Goal: Task Accomplishment & Management: Complete application form

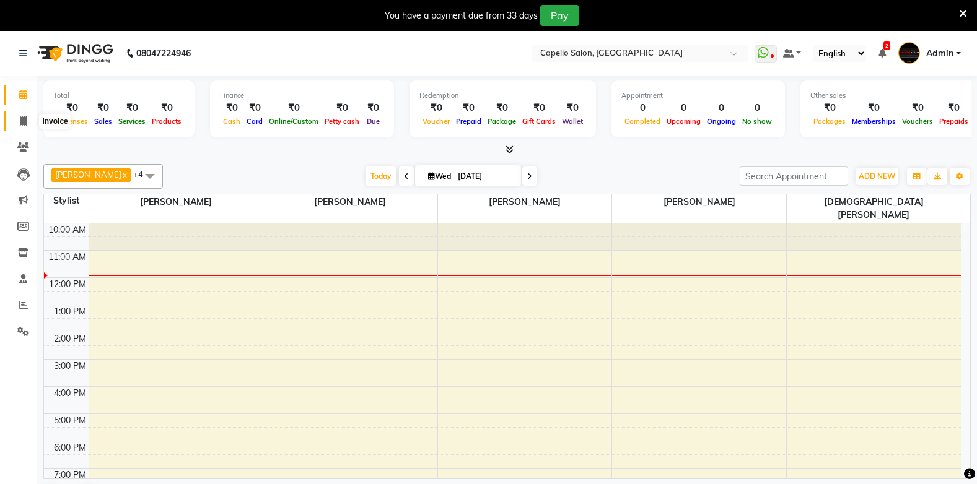
click at [25, 123] on icon at bounding box center [23, 120] width 7 height 9
select select "service"
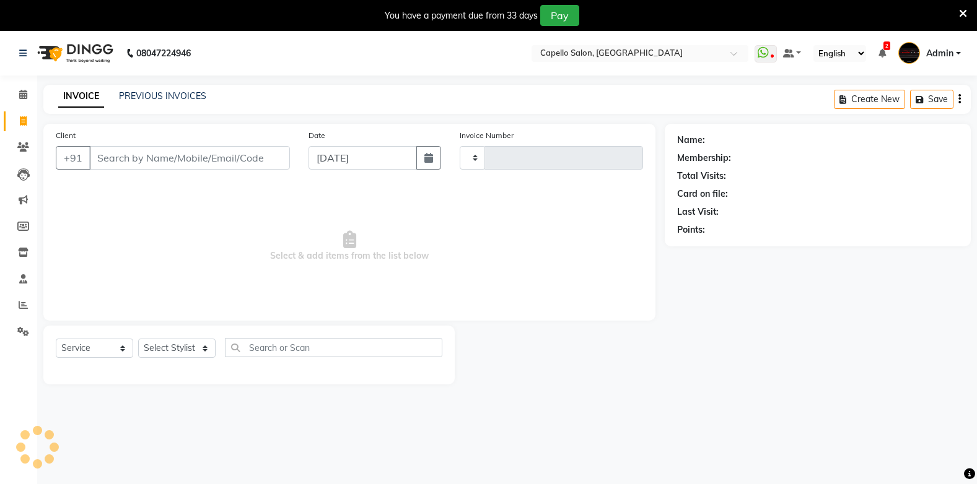
type input "1833"
select select "810"
click at [25, 98] on icon at bounding box center [23, 94] width 8 height 9
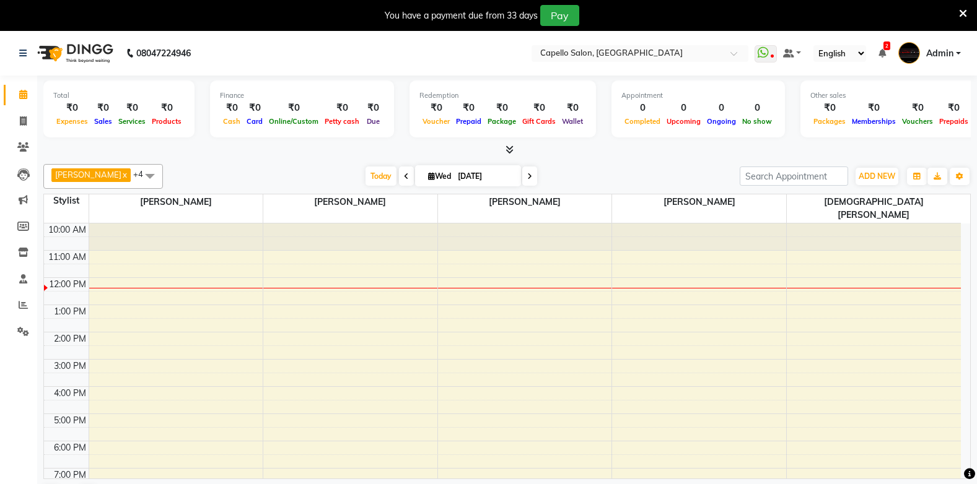
drag, startPoint x: 216, startPoint y: 163, endPoint x: 309, endPoint y: 0, distance: 187.9
click at [20, 120] on icon at bounding box center [23, 120] width 7 height 9
select select "810"
select select "service"
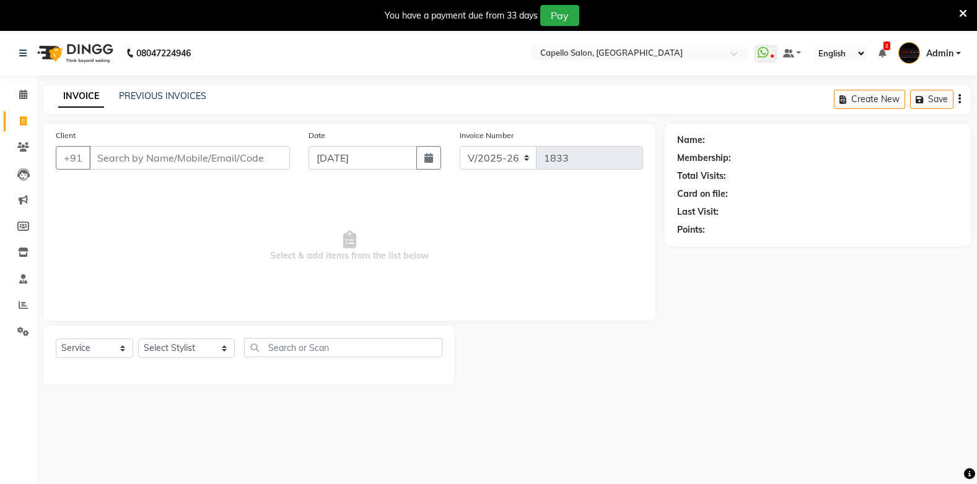
click at [175, 88] on div "INVOICE PREVIOUS INVOICES Create New Save" at bounding box center [506, 99] width 927 height 29
click at [172, 92] on link "PREVIOUS INVOICES" at bounding box center [162, 95] width 87 height 11
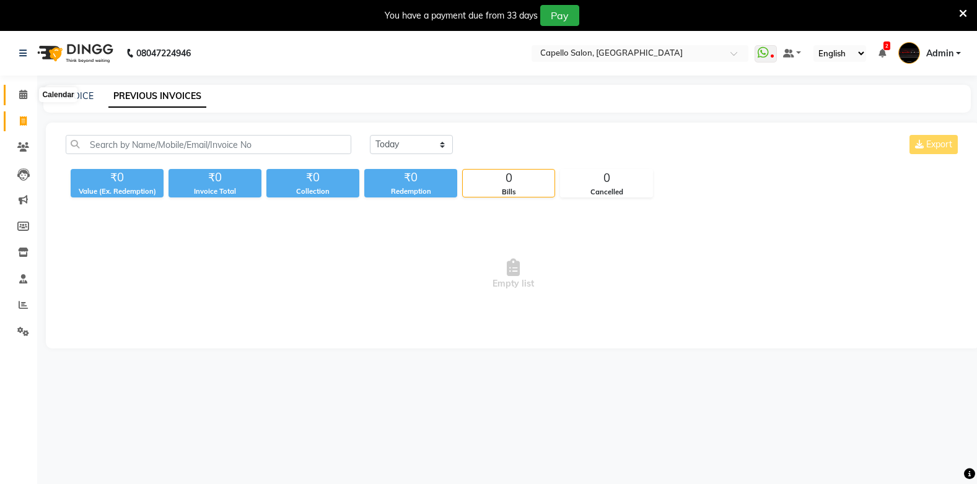
click at [22, 94] on icon at bounding box center [23, 94] width 8 height 9
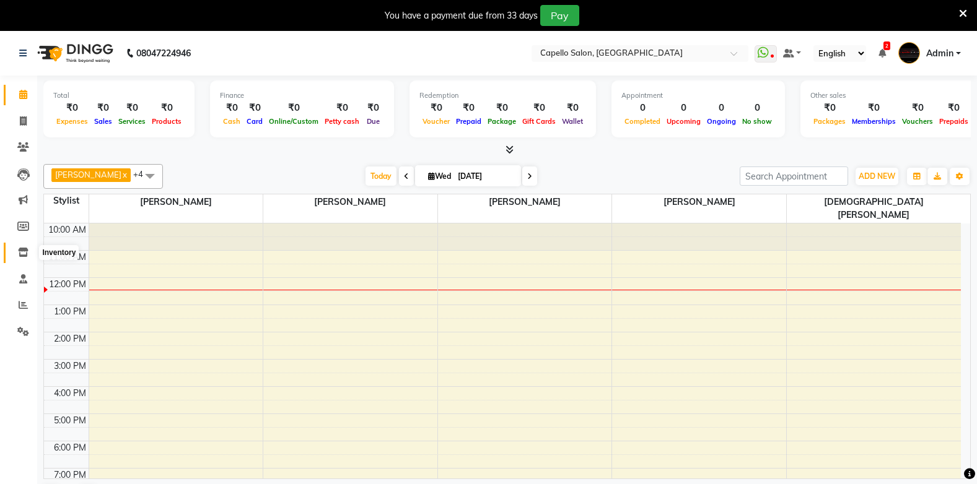
click at [27, 254] on icon at bounding box center [23, 252] width 11 height 9
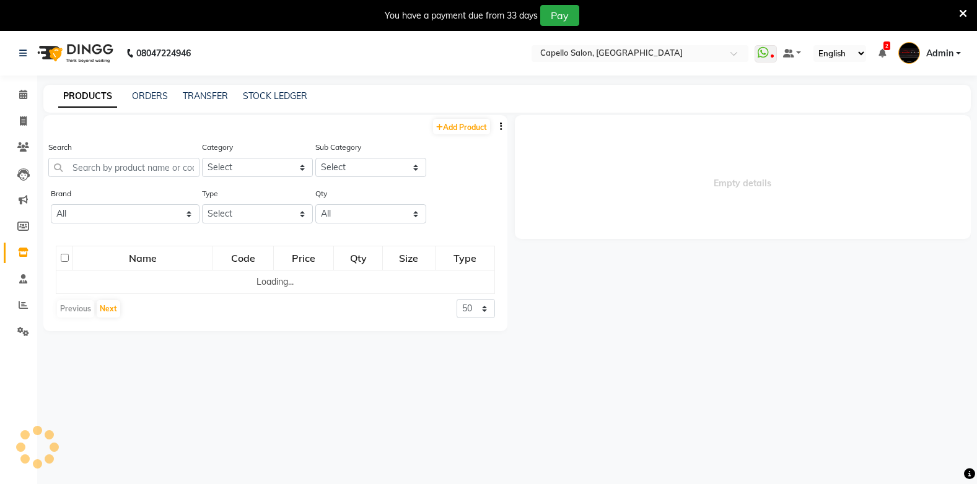
select select
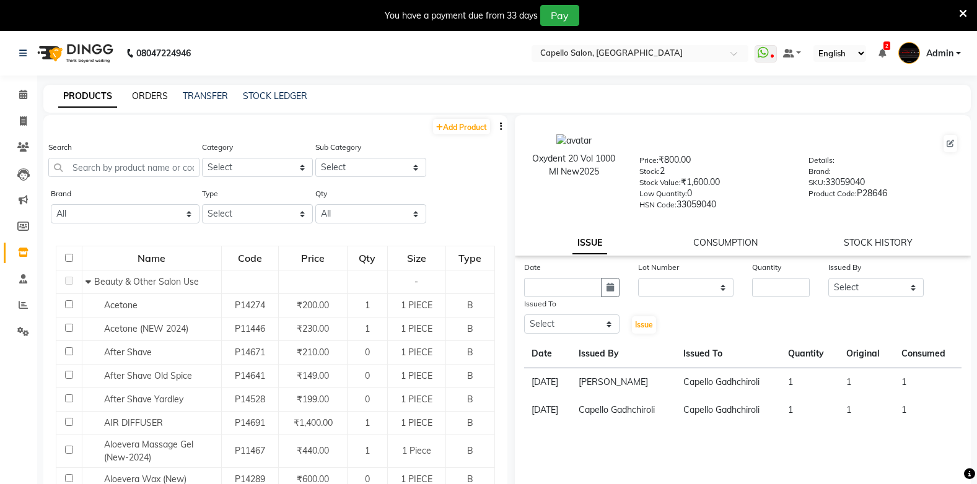
click at [152, 97] on link "ORDERS" at bounding box center [150, 95] width 36 height 11
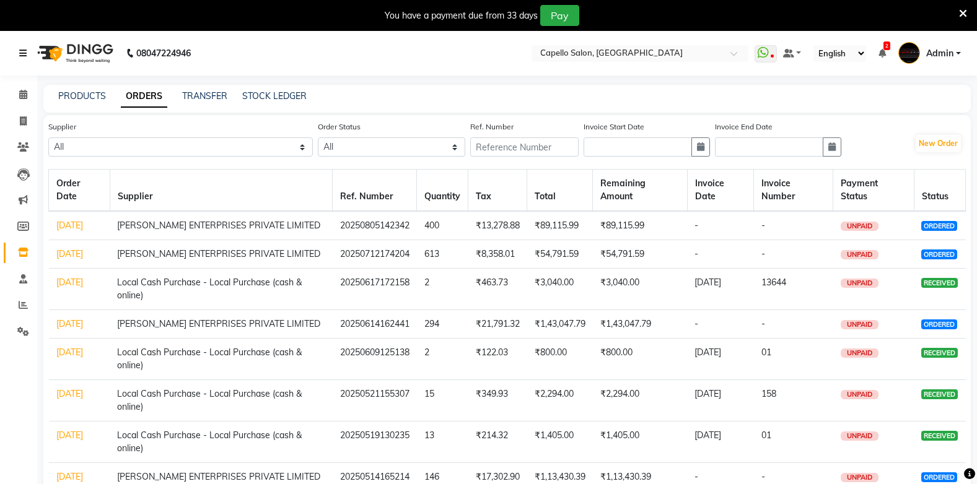
click at [24, 46] on link at bounding box center [25, 53] width 12 height 35
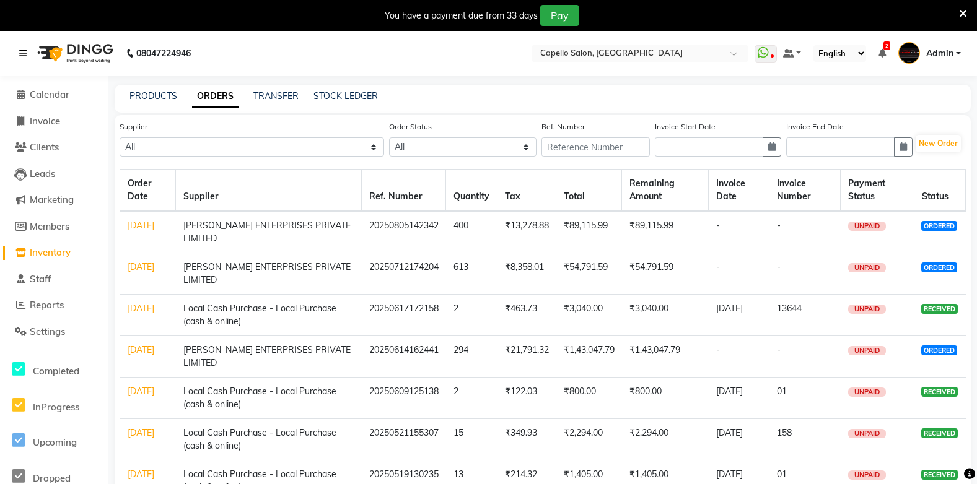
click at [21, 54] on icon at bounding box center [22, 53] width 7 height 9
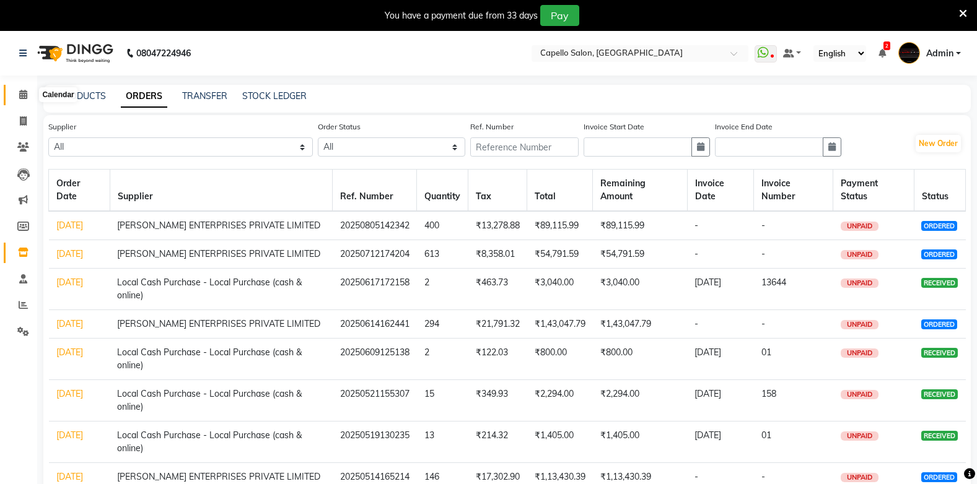
click at [24, 94] on icon at bounding box center [23, 94] width 8 height 9
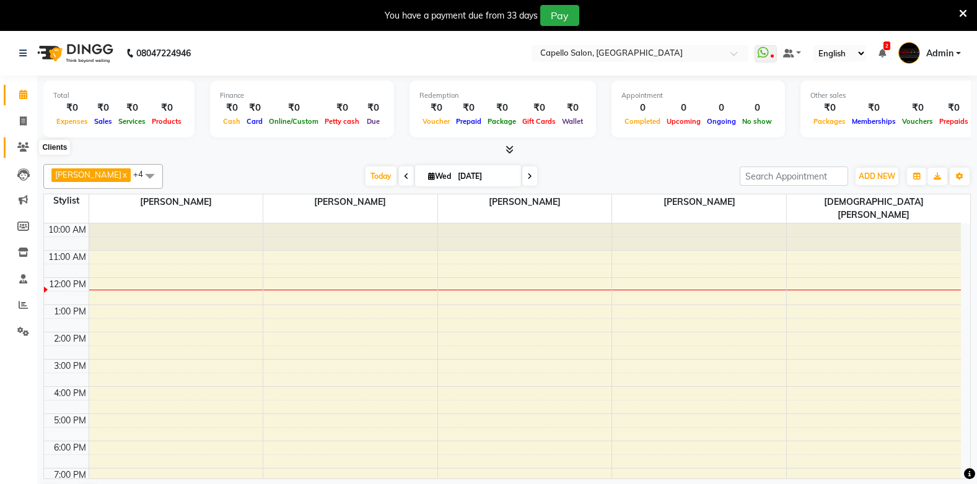
click at [25, 141] on span at bounding box center [23, 148] width 22 height 14
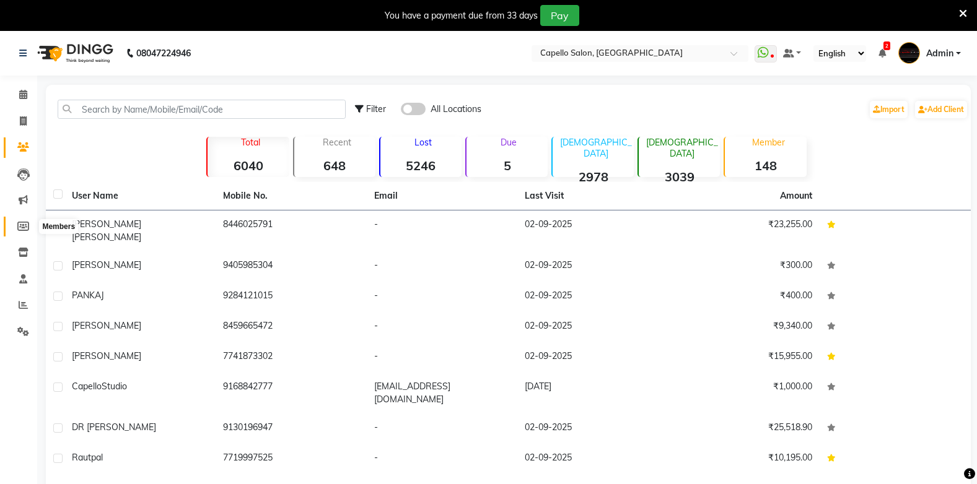
click at [20, 226] on icon at bounding box center [23, 226] width 12 height 9
select select
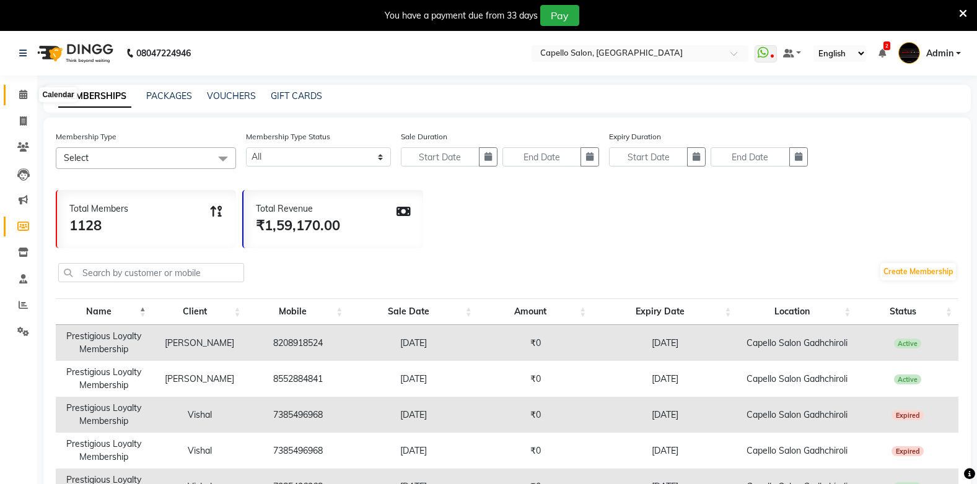
click at [26, 94] on icon at bounding box center [23, 94] width 8 height 9
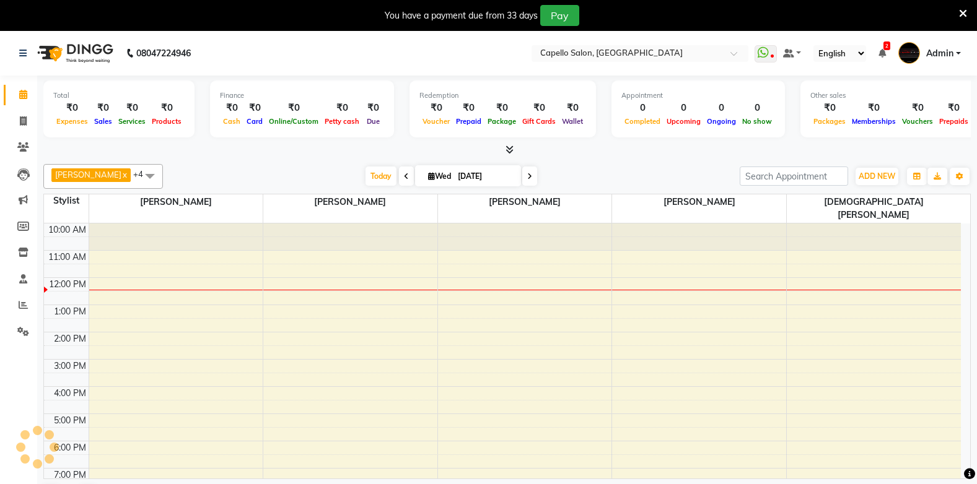
scroll to position [7, 0]
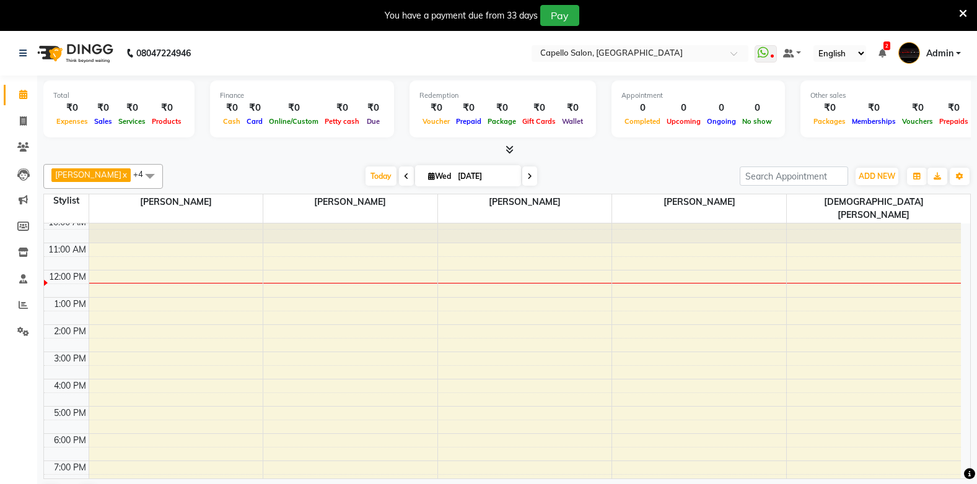
click at [404, 179] on icon at bounding box center [406, 176] width 5 height 7
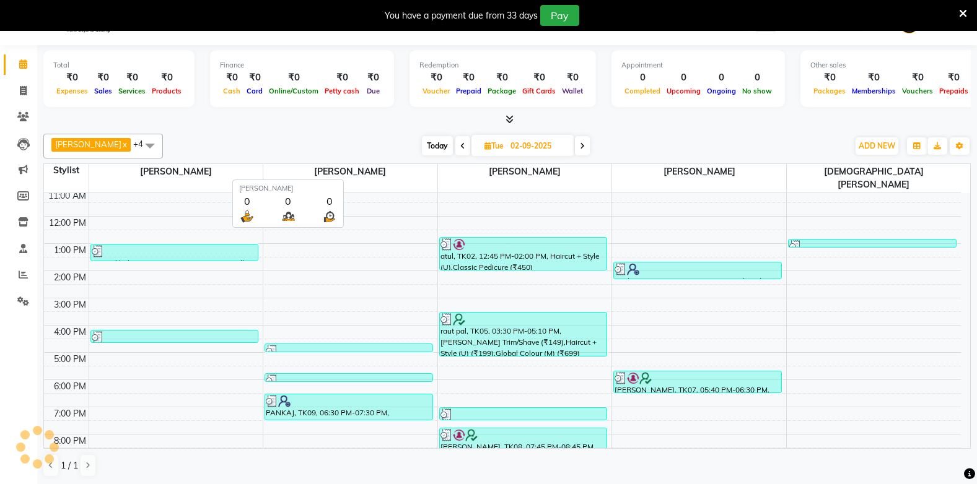
scroll to position [32, 0]
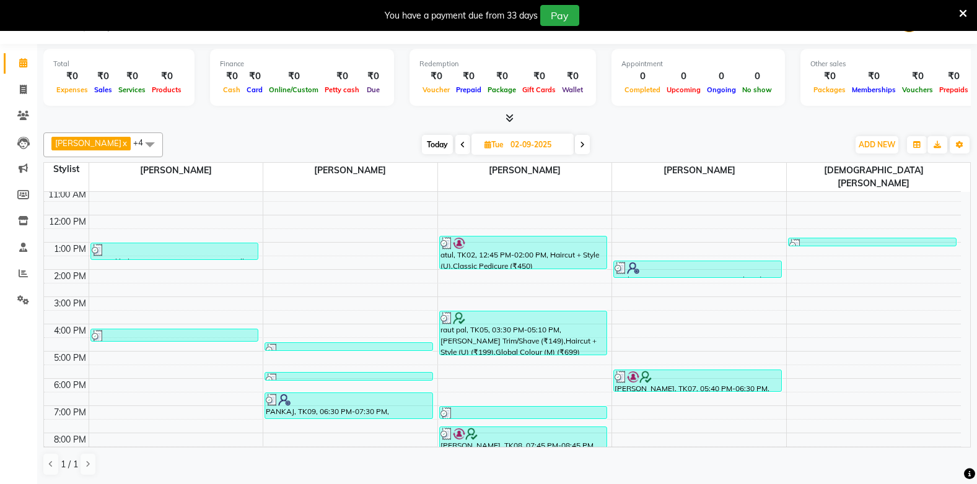
click at [586, 149] on span at bounding box center [582, 144] width 15 height 19
type input "[DATE]"
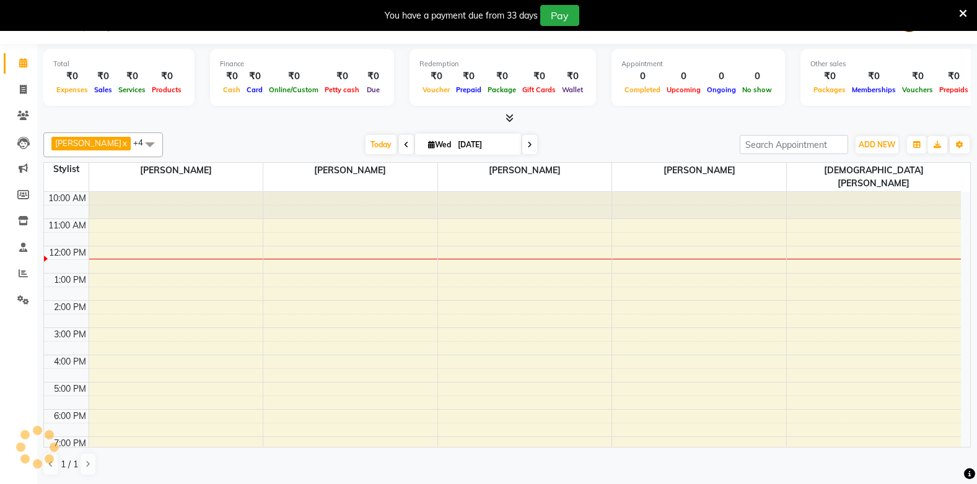
scroll to position [31, 0]
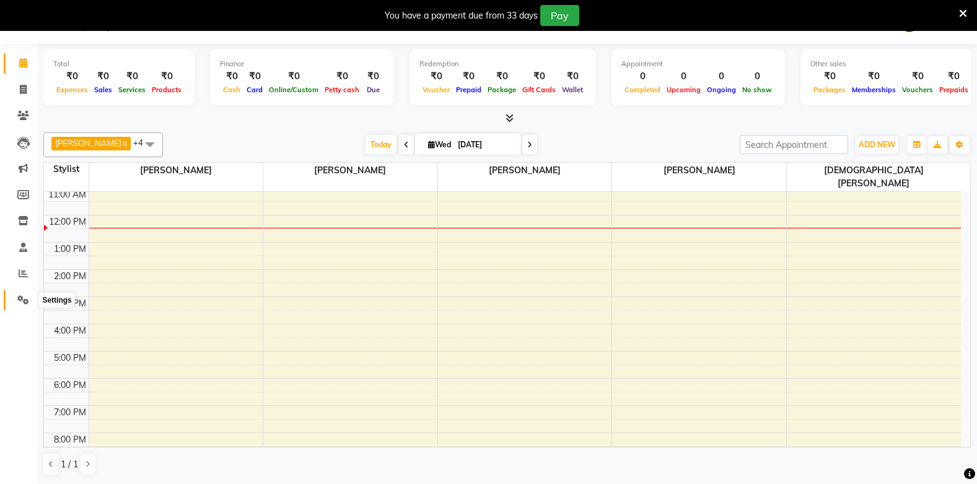
click at [24, 301] on icon at bounding box center [23, 300] width 12 height 9
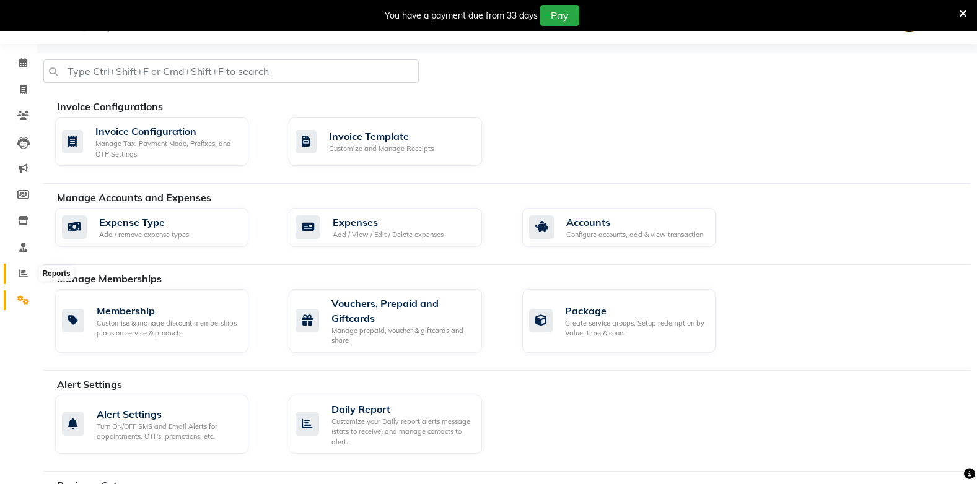
click at [22, 268] on span at bounding box center [23, 274] width 22 height 14
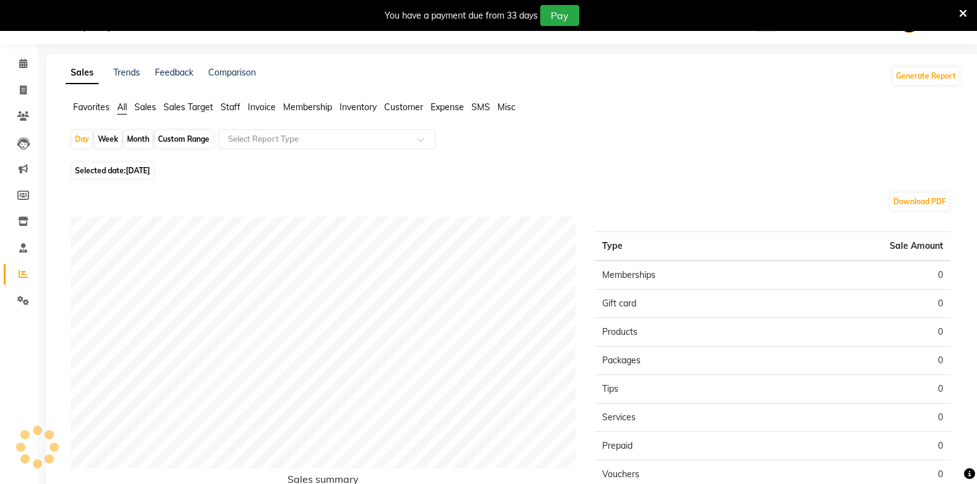
scroll to position [32, 0]
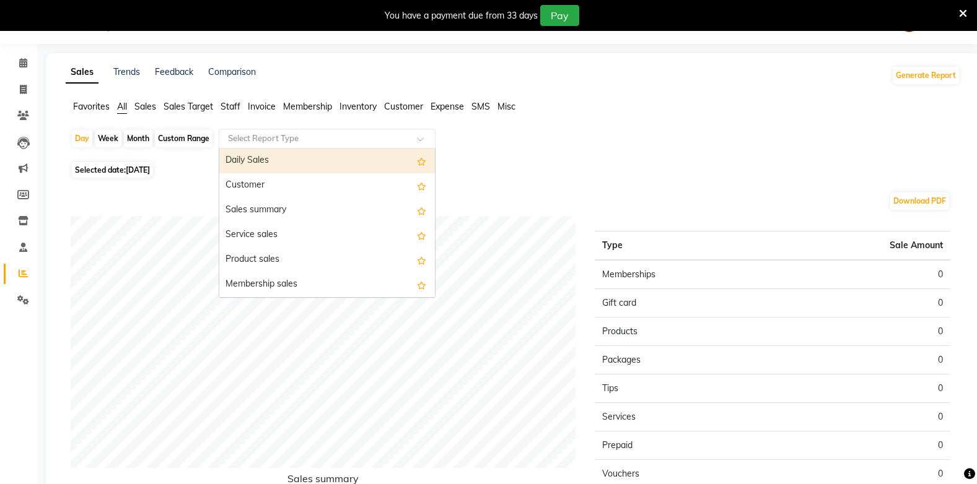
drag, startPoint x: 284, startPoint y: 139, endPoint x: 297, endPoint y: 146, distance: 15.0
click at [296, 149] on ng-select "Select Report Type Daily Sales Customer Sales summary Service sales Product sal…" at bounding box center [327, 139] width 217 height 20
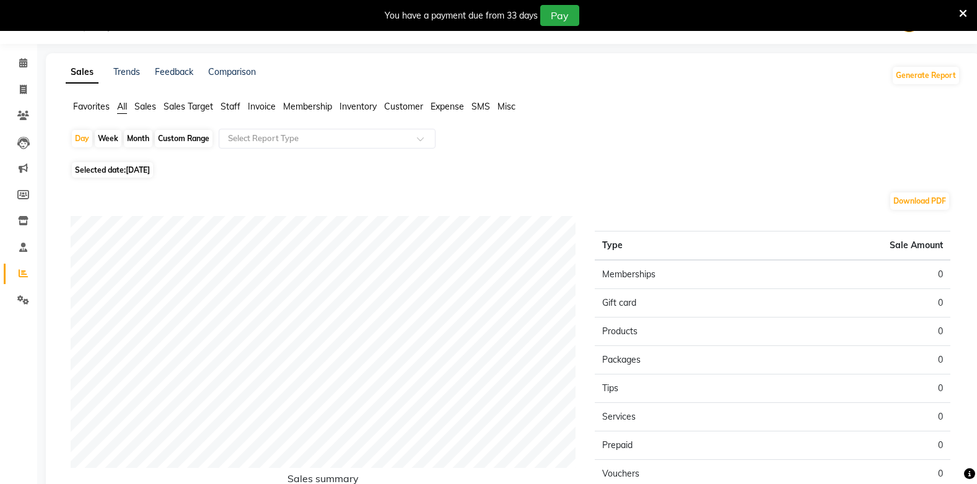
click at [82, 107] on span "Favorites" at bounding box center [91, 106] width 37 height 11
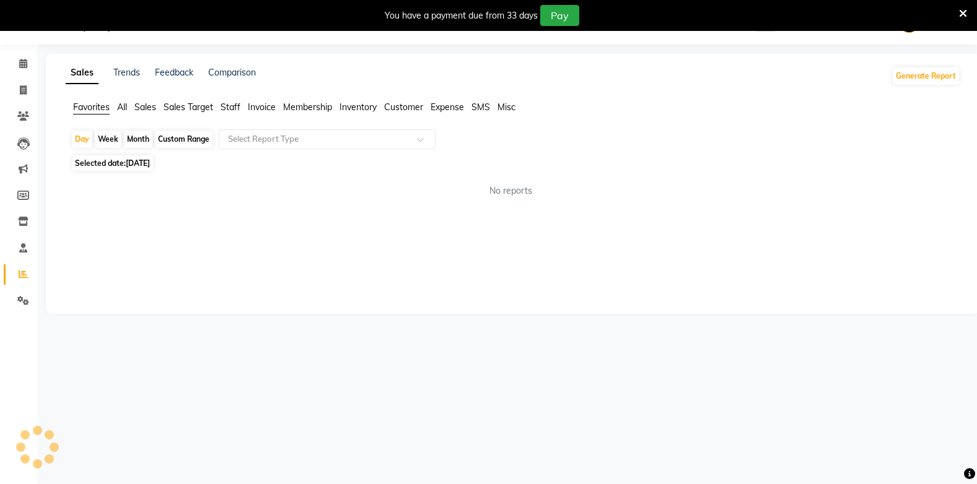
scroll to position [31, 0]
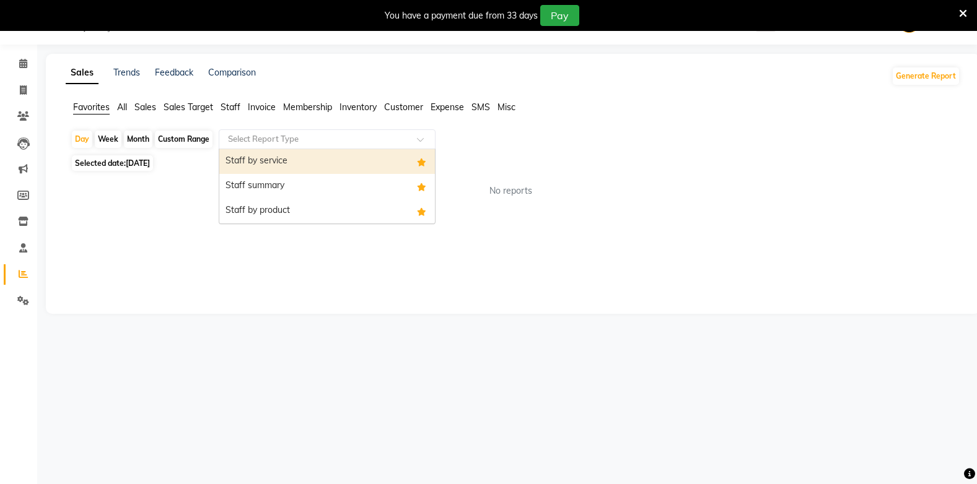
click at [227, 134] on input "text" at bounding box center [314, 139] width 178 height 12
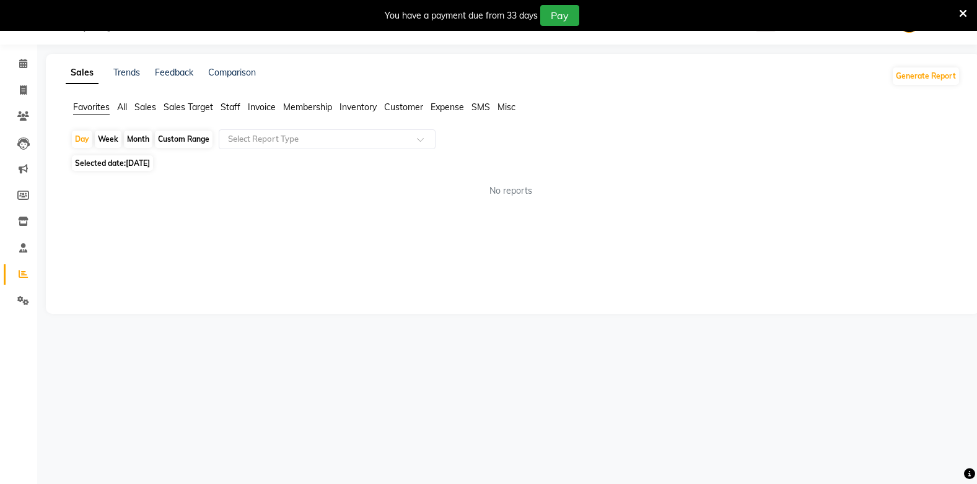
click at [134, 161] on span "[DATE]" at bounding box center [138, 163] width 24 height 9
select select "9"
select select "2025"
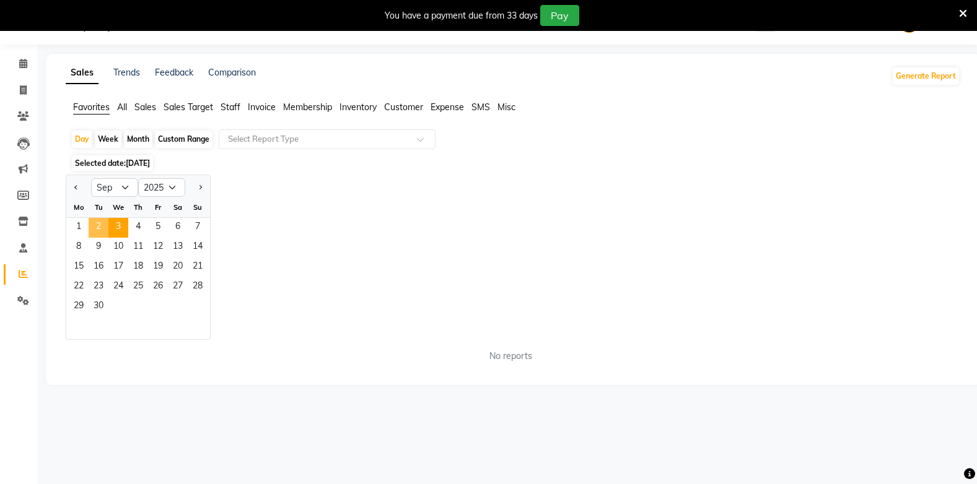
click at [97, 229] on span "2" at bounding box center [99, 228] width 20 height 20
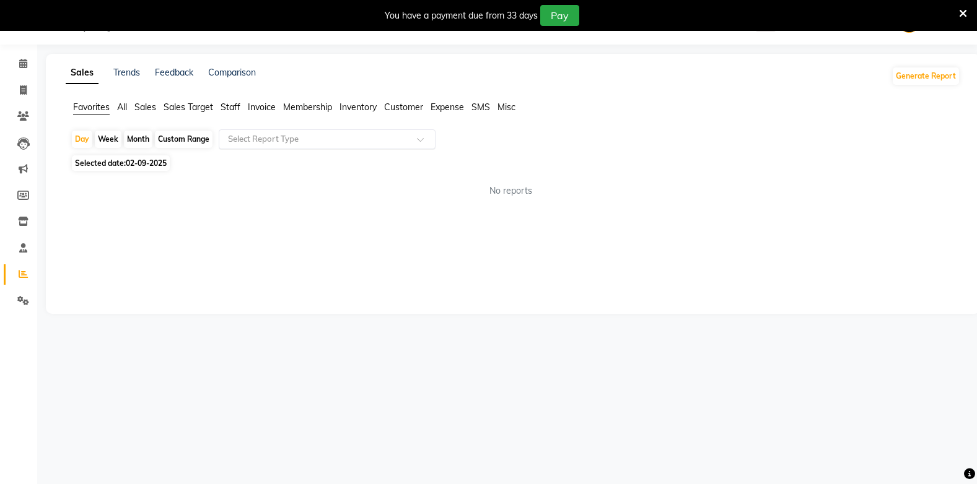
click at [266, 137] on input "text" at bounding box center [314, 139] width 178 height 12
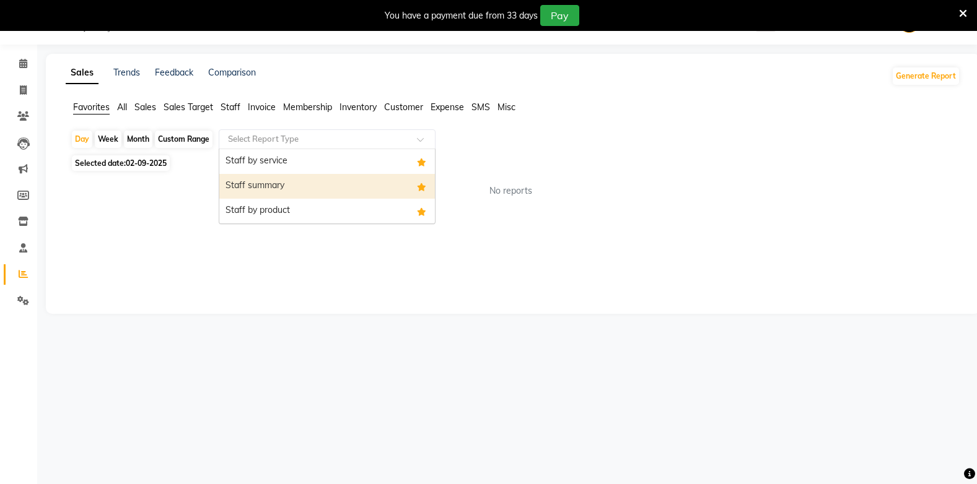
click at [266, 185] on div "Staff summary" at bounding box center [327, 186] width 216 height 25
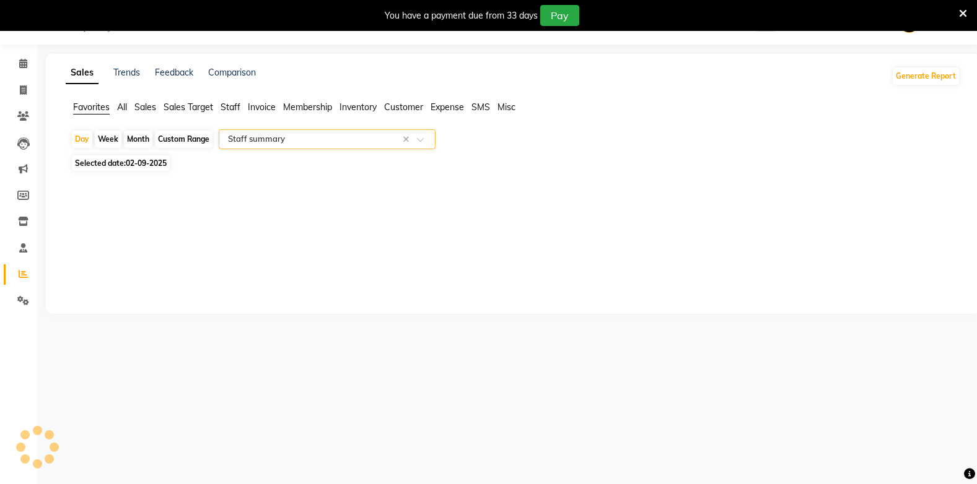
select select "full_report"
select select "csv"
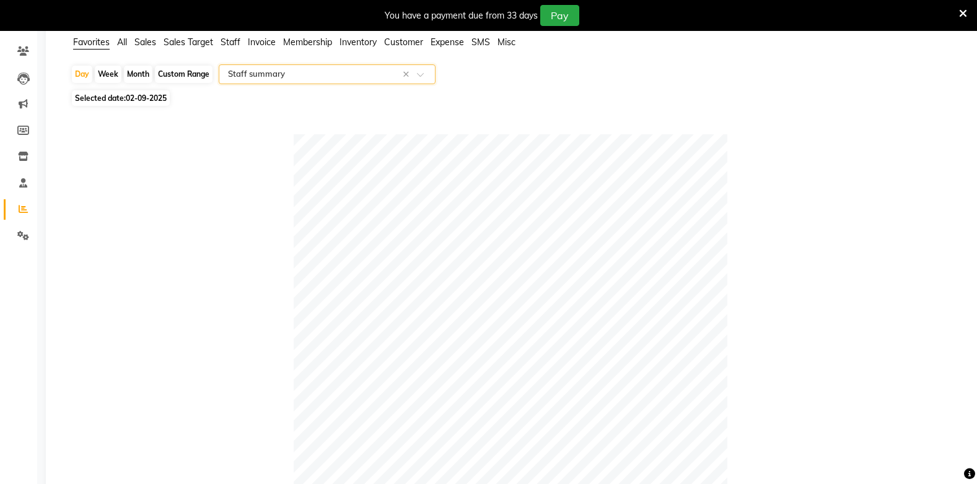
scroll to position [0, 0]
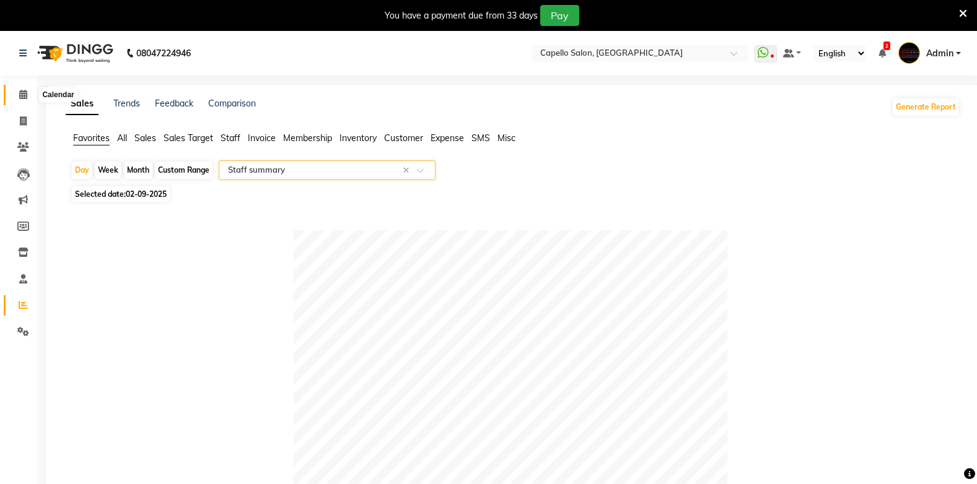
click at [25, 91] on icon at bounding box center [23, 94] width 8 height 9
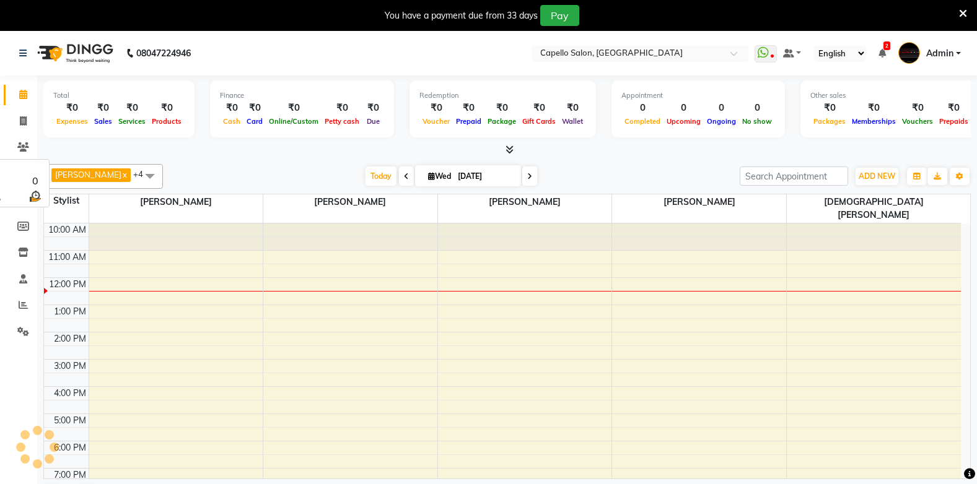
scroll to position [7, 0]
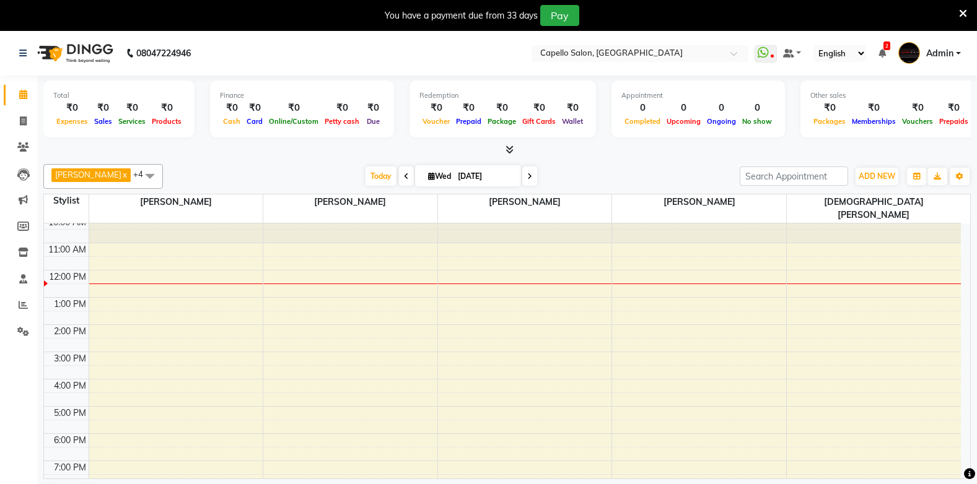
click at [407, 184] on span at bounding box center [406, 176] width 15 height 19
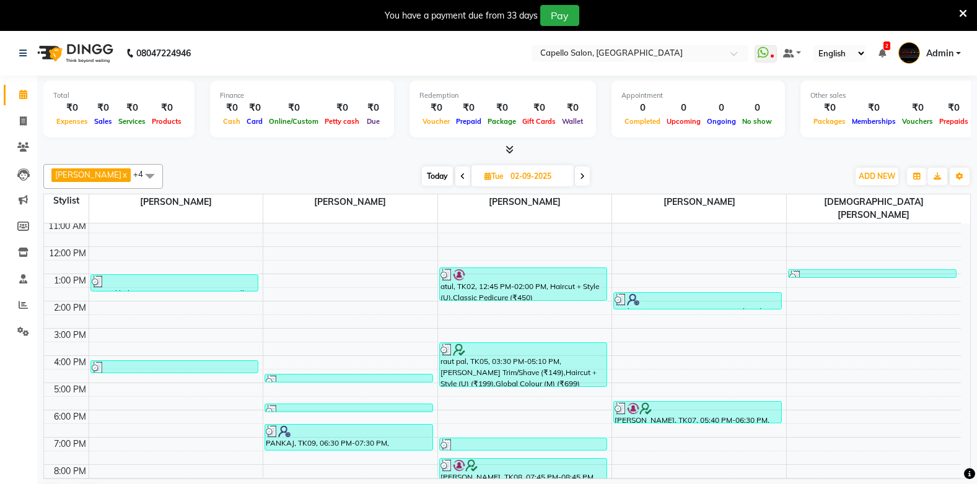
click at [510, 149] on icon at bounding box center [510, 149] width 8 height 9
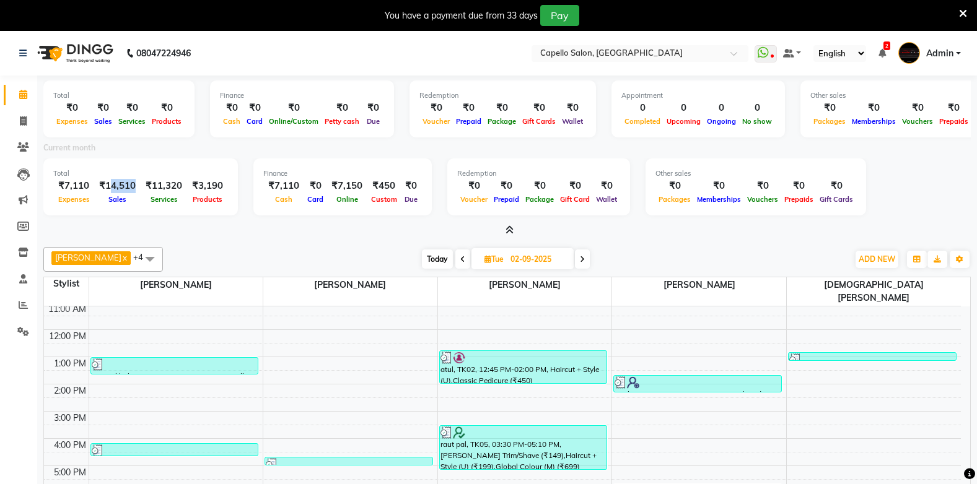
drag, startPoint x: 107, startPoint y: 185, endPoint x: 136, endPoint y: 182, distance: 28.7
click at [136, 182] on div "₹14,510" at bounding box center [117, 186] width 46 height 14
click at [158, 214] on div "Total ₹7,110 Expenses ₹14,510 Sales ₹11,320 Services ₹3,190 Products" at bounding box center [140, 187] width 195 height 57
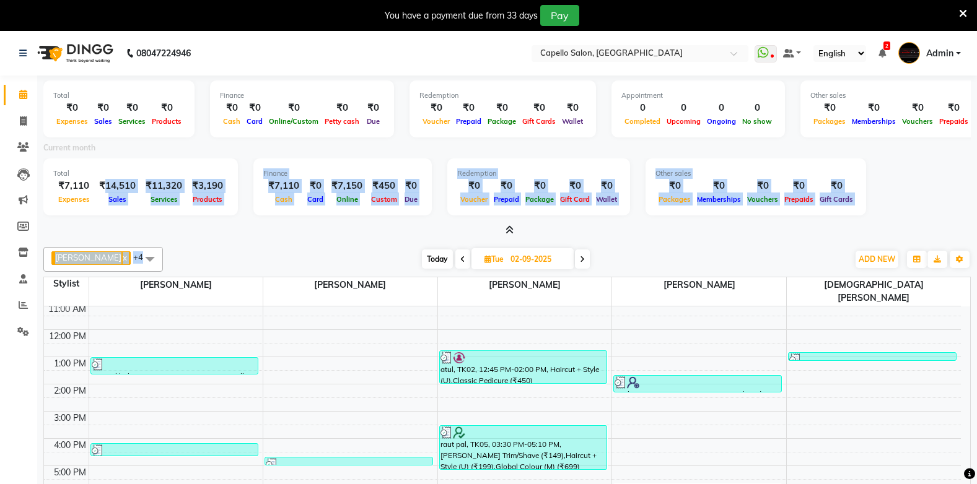
drag, startPoint x: 102, startPoint y: 182, endPoint x: 256, endPoint y: 244, distance: 165.9
click at [256, 244] on div "Total ₹0 Expenses ₹0 Sales ₹0 Services ₹0 Products Finance ₹0 Cash ₹0 Card ₹0 O…" at bounding box center [507, 337] width 940 height 523
click at [257, 244] on div "BHARTI [PERSON_NAME] x [PERSON_NAME] x [PERSON_NAME] x [PERSON_NAME] x [PERSON_…" at bounding box center [506, 419] width 927 height 354
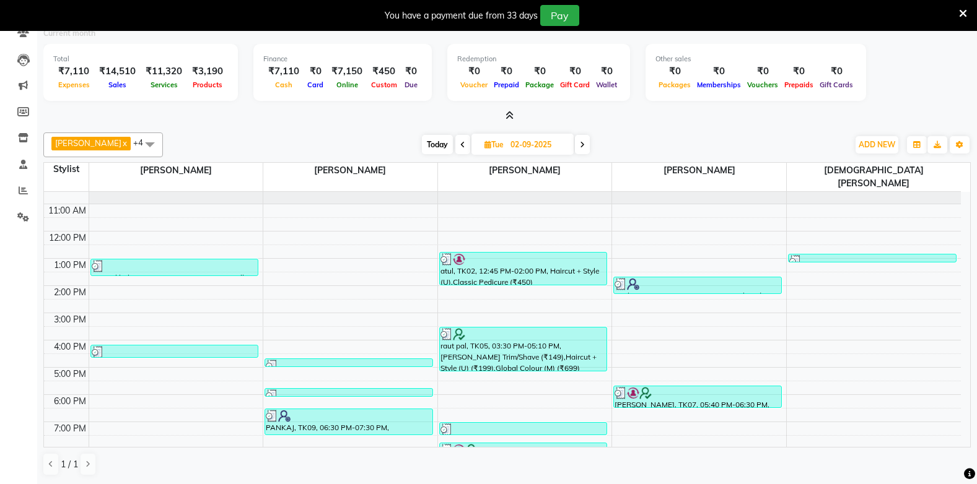
scroll to position [0, 0]
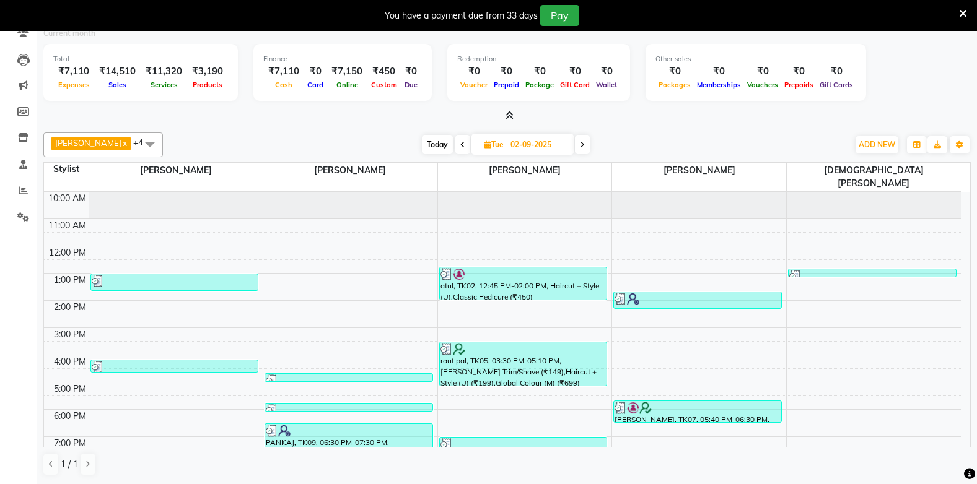
drag, startPoint x: 0, startPoint y: 111, endPoint x: -2, endPoint y: 66, distance: 44.6
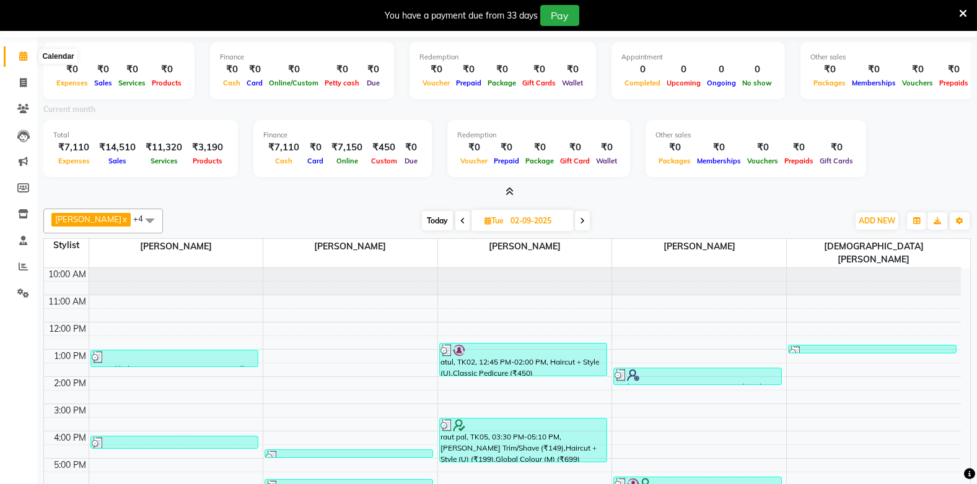
click at [28, 57] on span at bounding box center [23, 57] width 22 height 14
click at [509, 183] on div "Total ₹0 Expenses ₹0 Sales ₹0 Services ₹0 Products Finance ₹0 Cash ₹0 Card ₹0 O…" at bounding box center [506, 118] width 927 height 162
click at [501, 177] on div "Redemption ₹0 Voucher ₹0 Prepaid ₹0 Package ₹0 Gift Card ₹0 Wallet" at bounding box center [538, 148] width 183 height 57
click at [512, 196] on span at bounding box center [507, 192] width 13 height 13
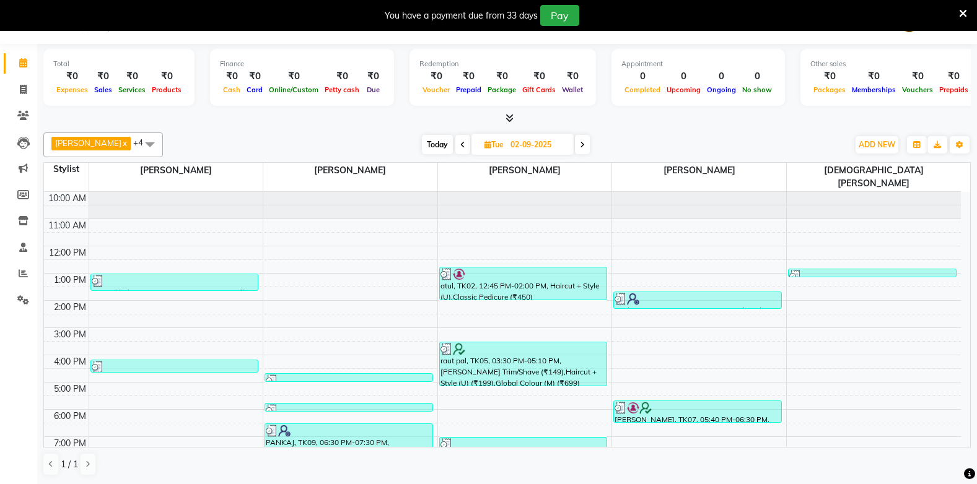
scroll to position [32, 0]
click at [576, 146] on div "[DATE] [DATE]" at bounding box center [506, 145] width 170 height 19
click at [579, 151] on span at bounding box center [582, 144] width 15 height 19
type input "[DATE]"
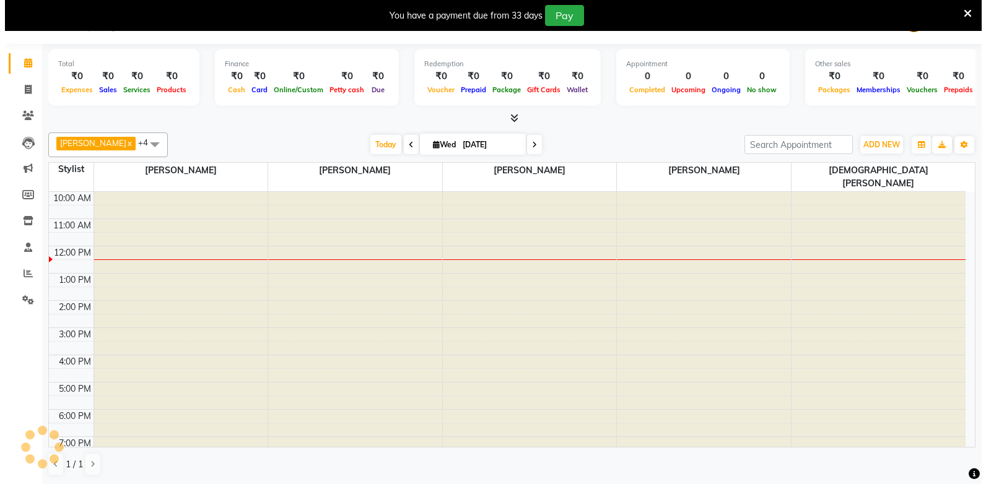
scroll to position [31, 0]
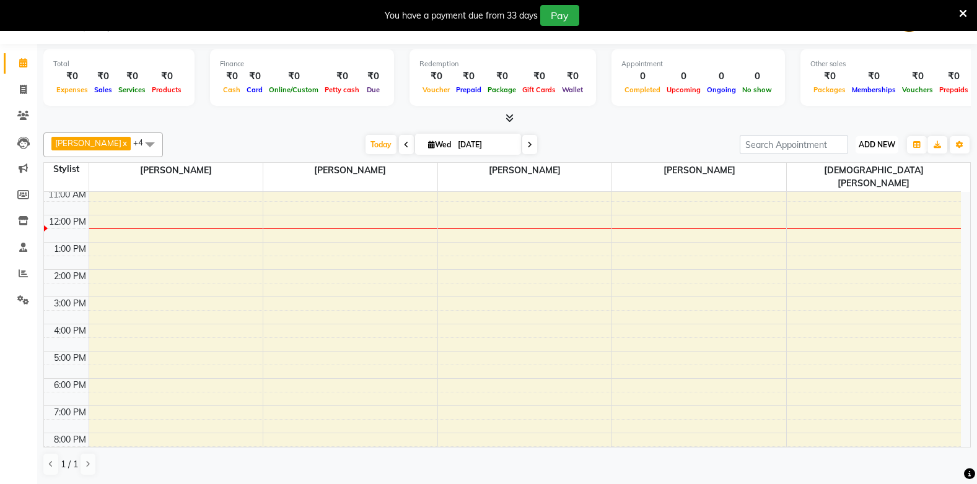
click at [868, 151] on button "ADD NEW Toggle Dropdown" at bounding box center [877, 144] width 43 height 17
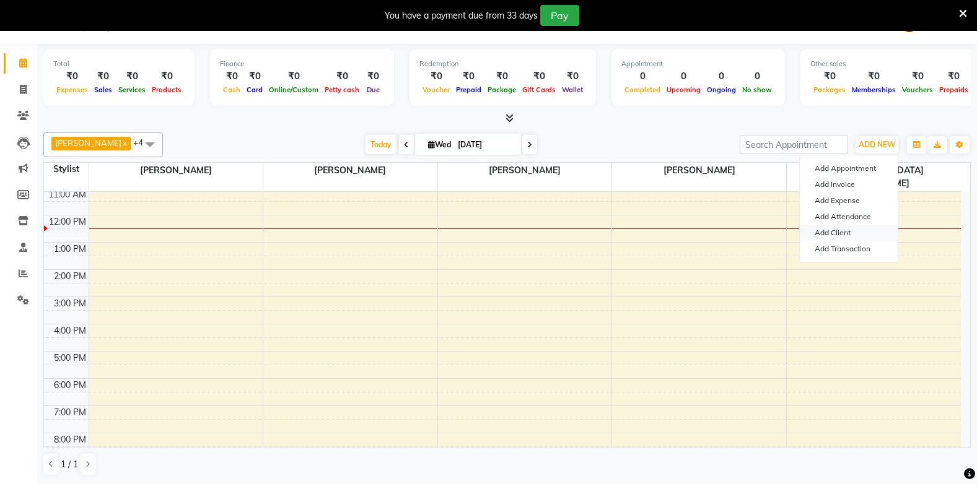
click at [820, 234] on link "Add Client" at bounding box center [849, 233] width 98 height 16
select select "22"
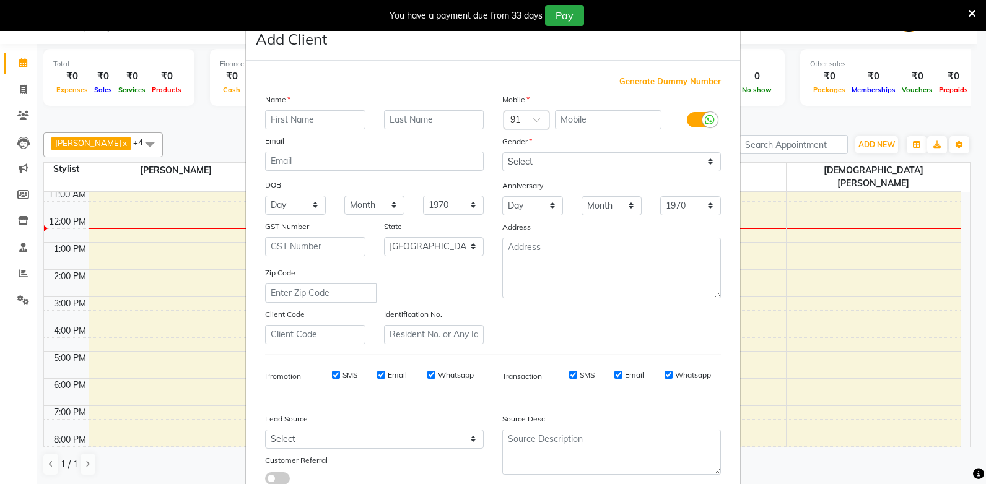
click at [818, 107] on ngb-modal-window "Add Client Generate Dummy Number Name Email DOB Day 01 02 03 04 05 06 07 08 09 …" at bounding box center [493, 242] width 986 height 484
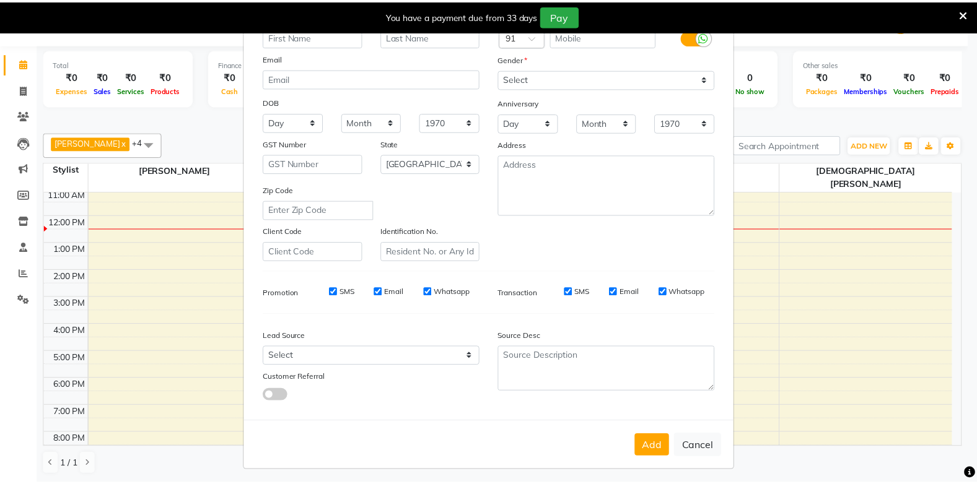
scroll to position [87, 0]
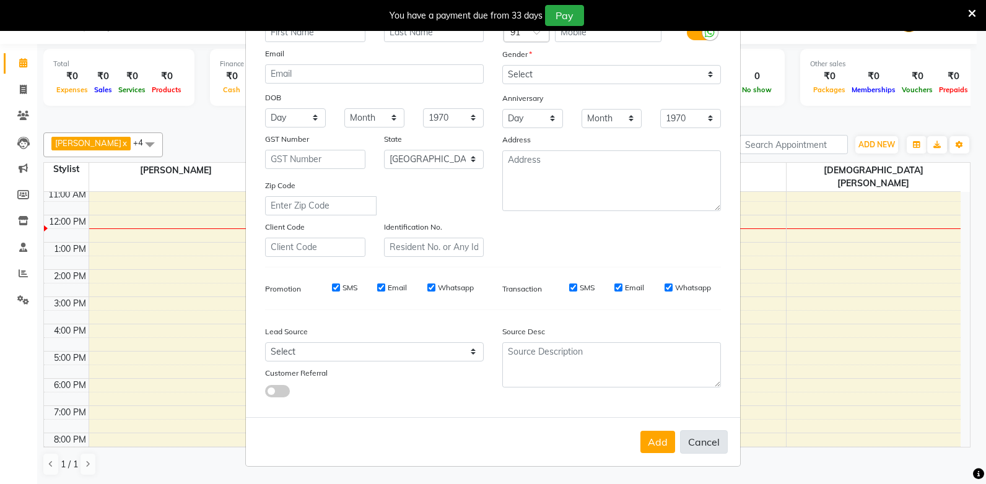
click at [705, 445] on button "Cancel" at bounding box center [704, 443] width 48 height 24
select select
select select "null"
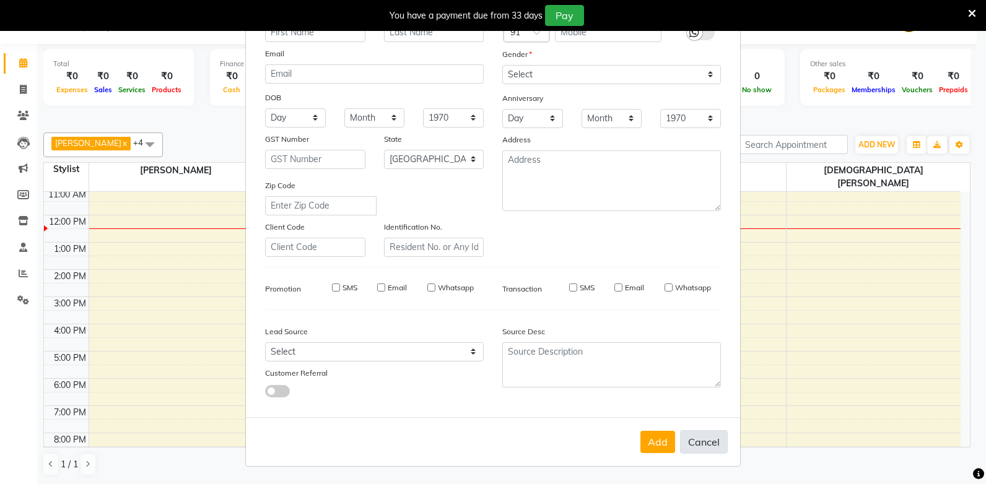
select select
checkbox input "false"
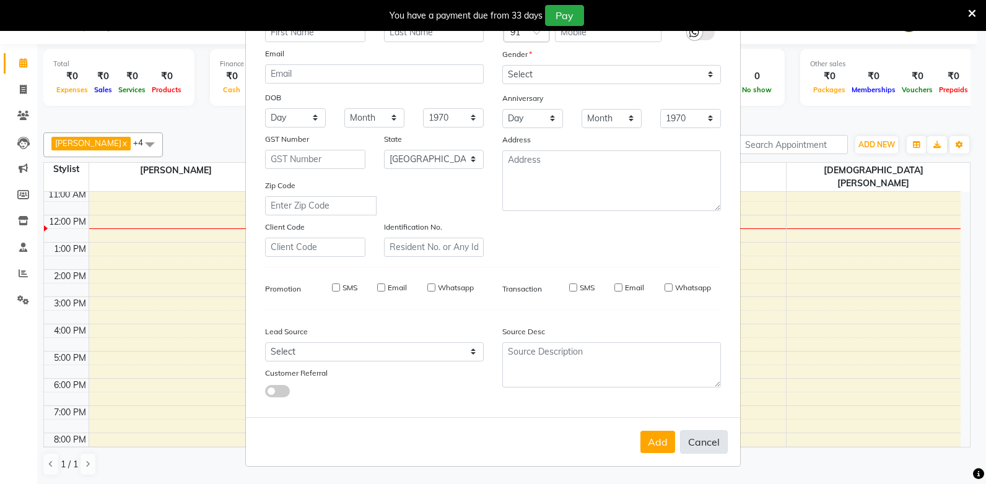
checkbox input "false"
